Goal: Navigation & Orientation: Understand site structure

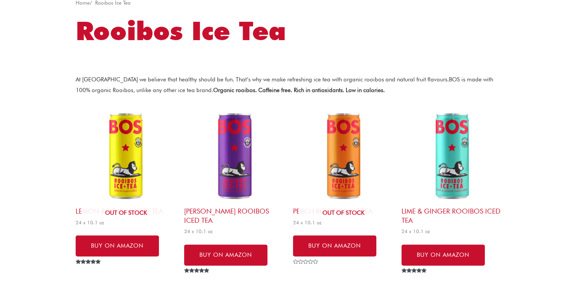
scroll to position [38, 0]
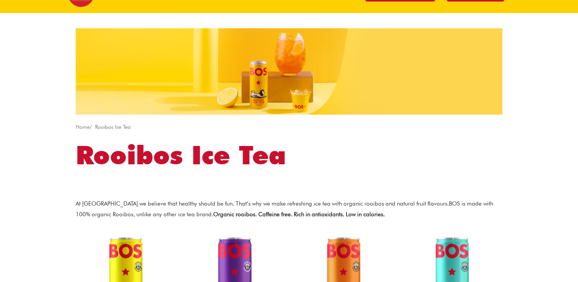
click at [87, 126] on link "Home" at bounding box center [83, 127] width 14 height 6
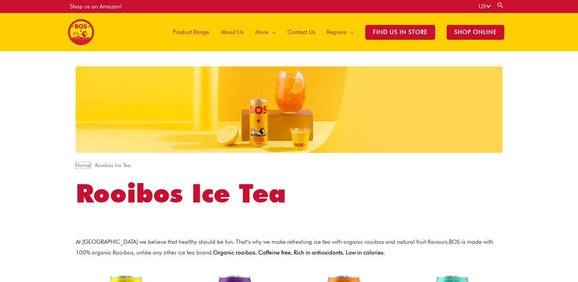
scroll to position [0, 0]
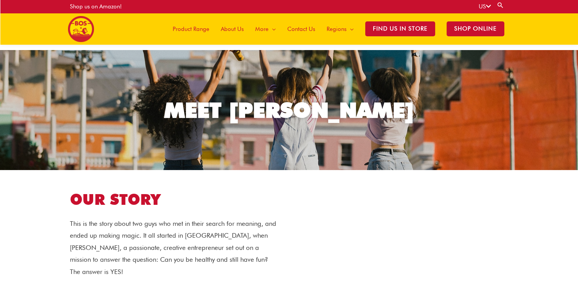
scroll to position [20, 0]
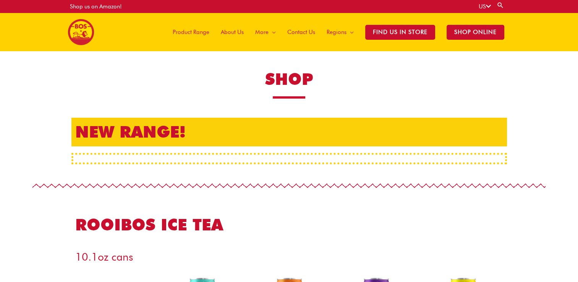
click at [227, 32] on span "About Us" at bounding box center [232, 32] width 23 height 23
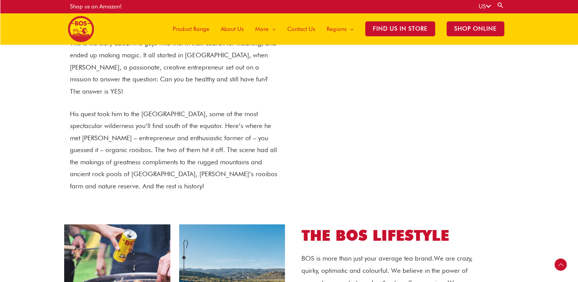
scroll to position [149, 0]
